Goal: Browse casually

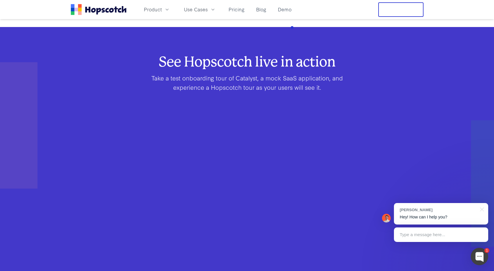
scroll to position [354, 0]
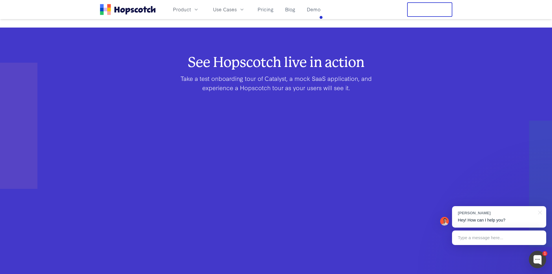
scroll to position [327, 0]
